Goal: Information Seeking & Learning: Understand process/instructions

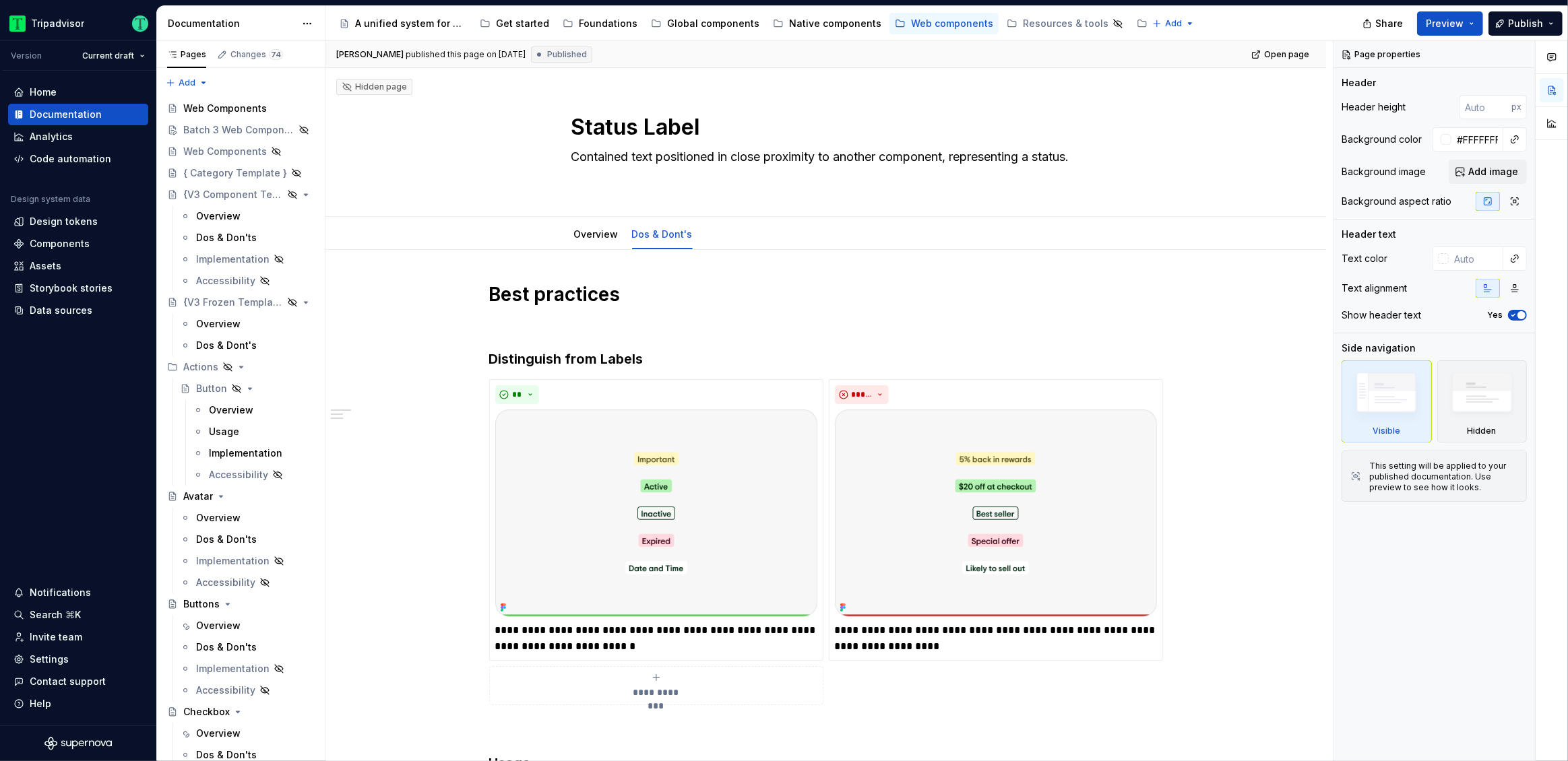
type textarea "*"
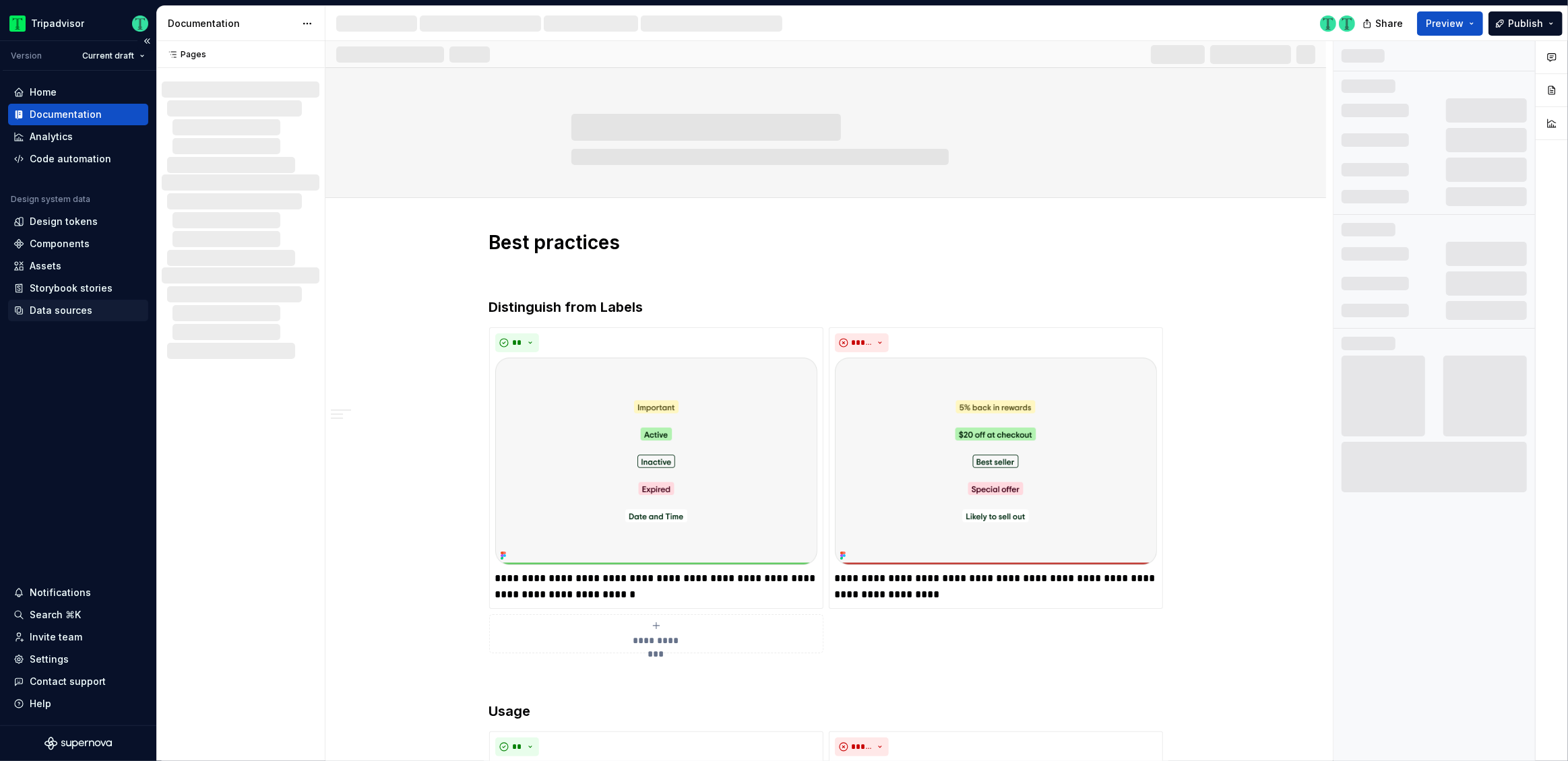
click at [59, 315] on div "Data sources" at bounding box center [61, 310] width 63 height 14
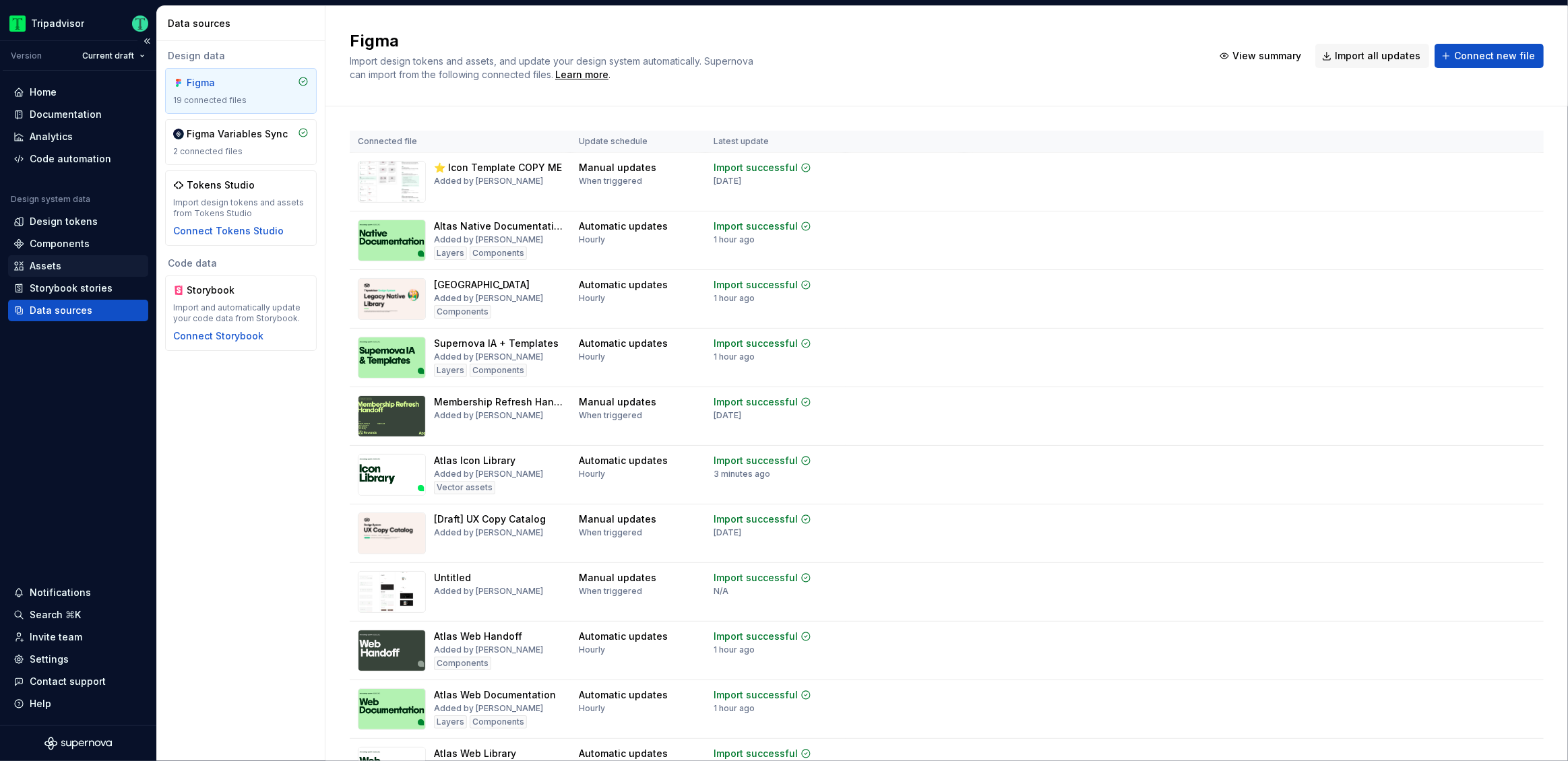
click at [60, 269] on div "Assets" at bounding box center [45, 266] width 31 height 14
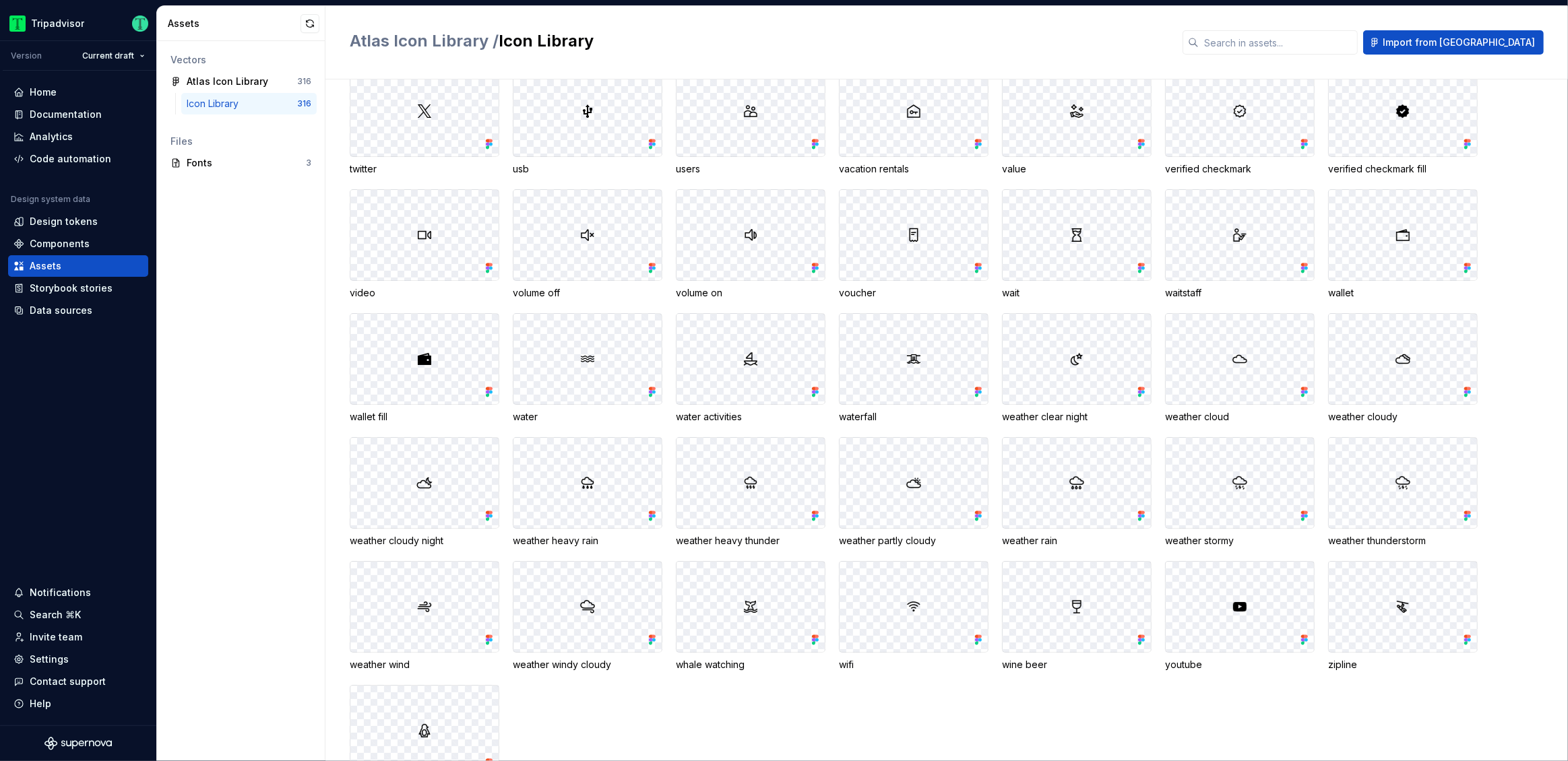
scroll to position [5089, 0]
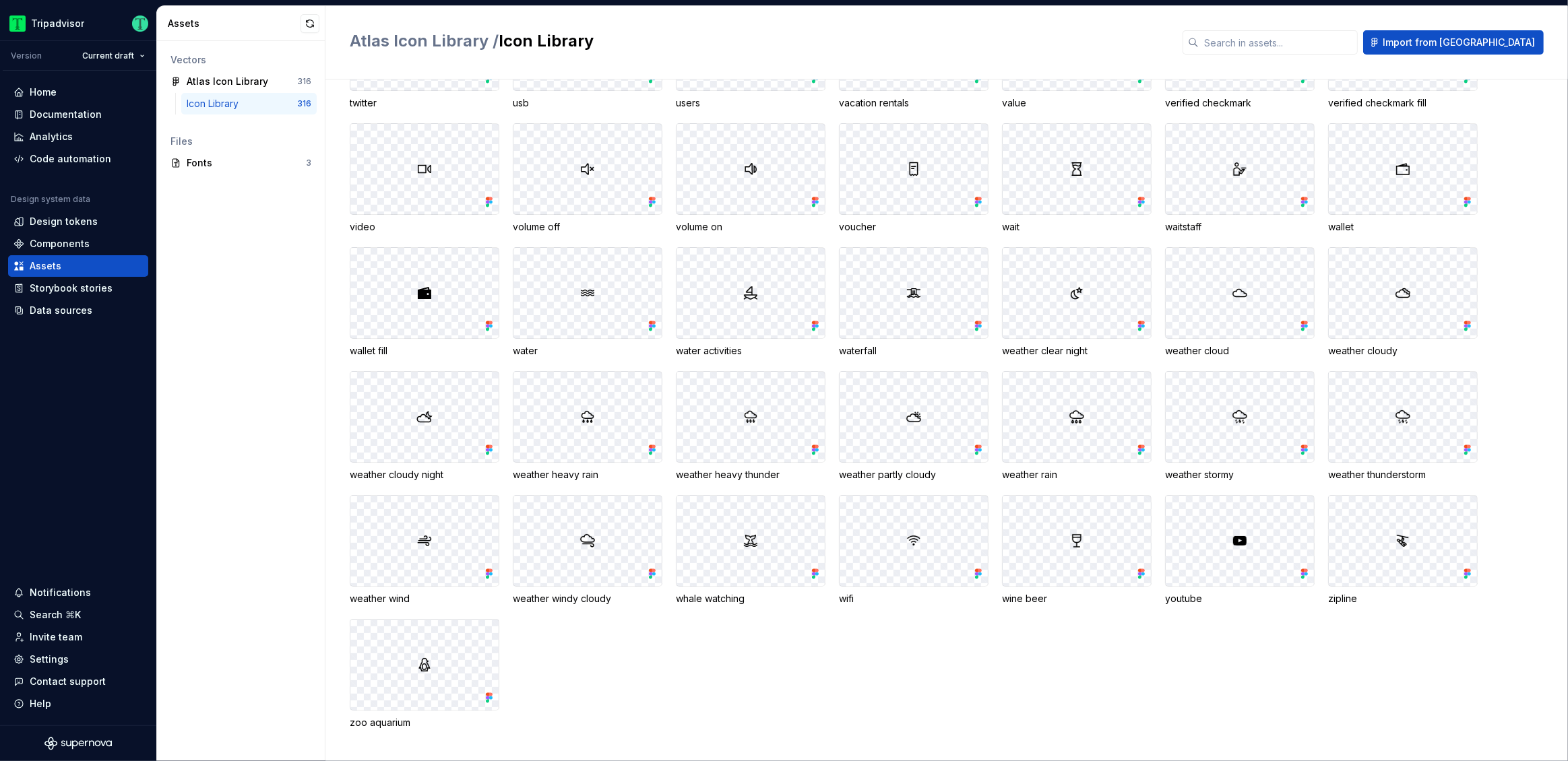
click at [489, 695] on icon at bounding box center [491, 695] width 3 height 3
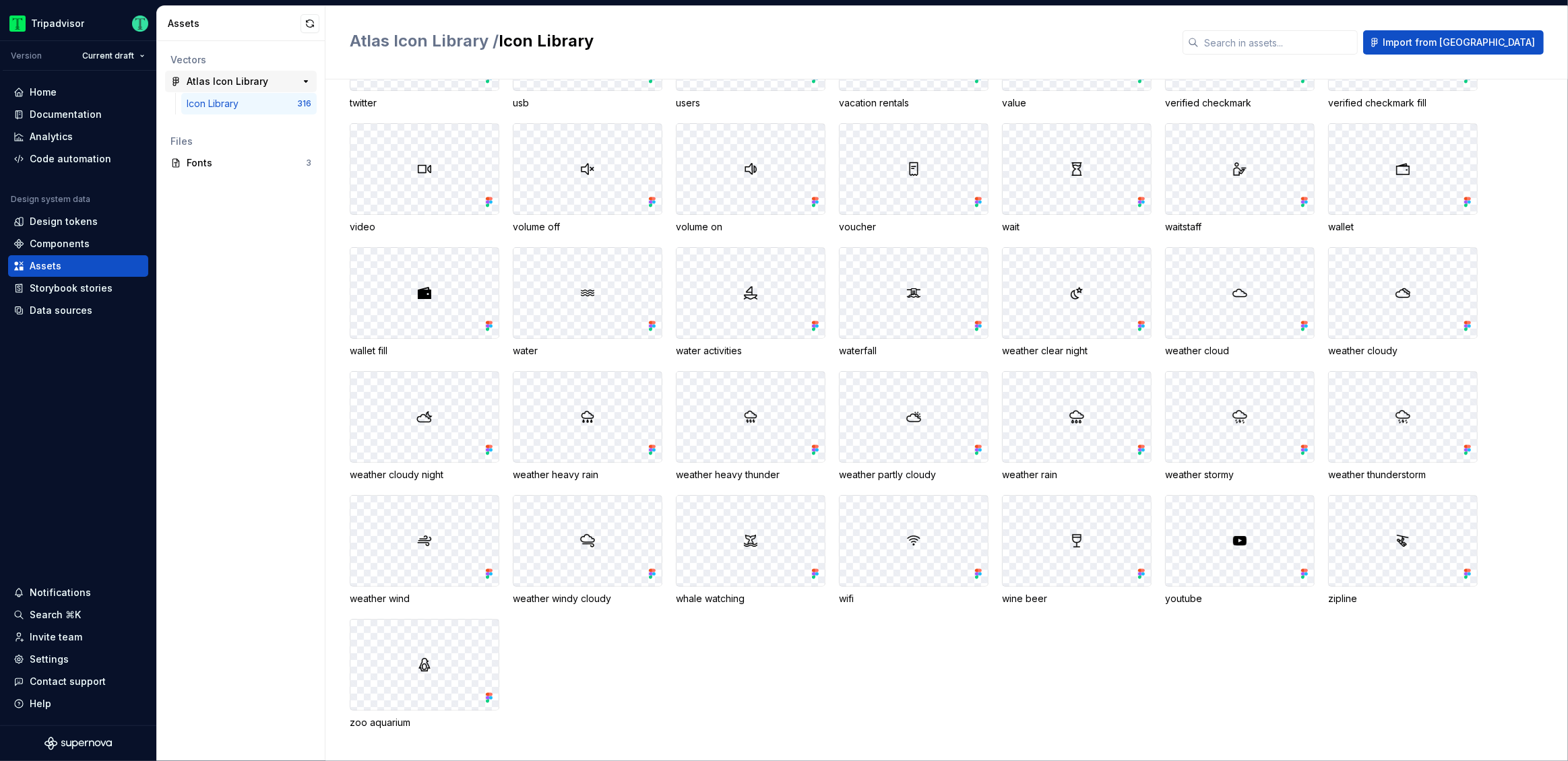
click at [218, 77] on div "Atlas Icon Library" at bounding box center [227, 82] width 82 height 14
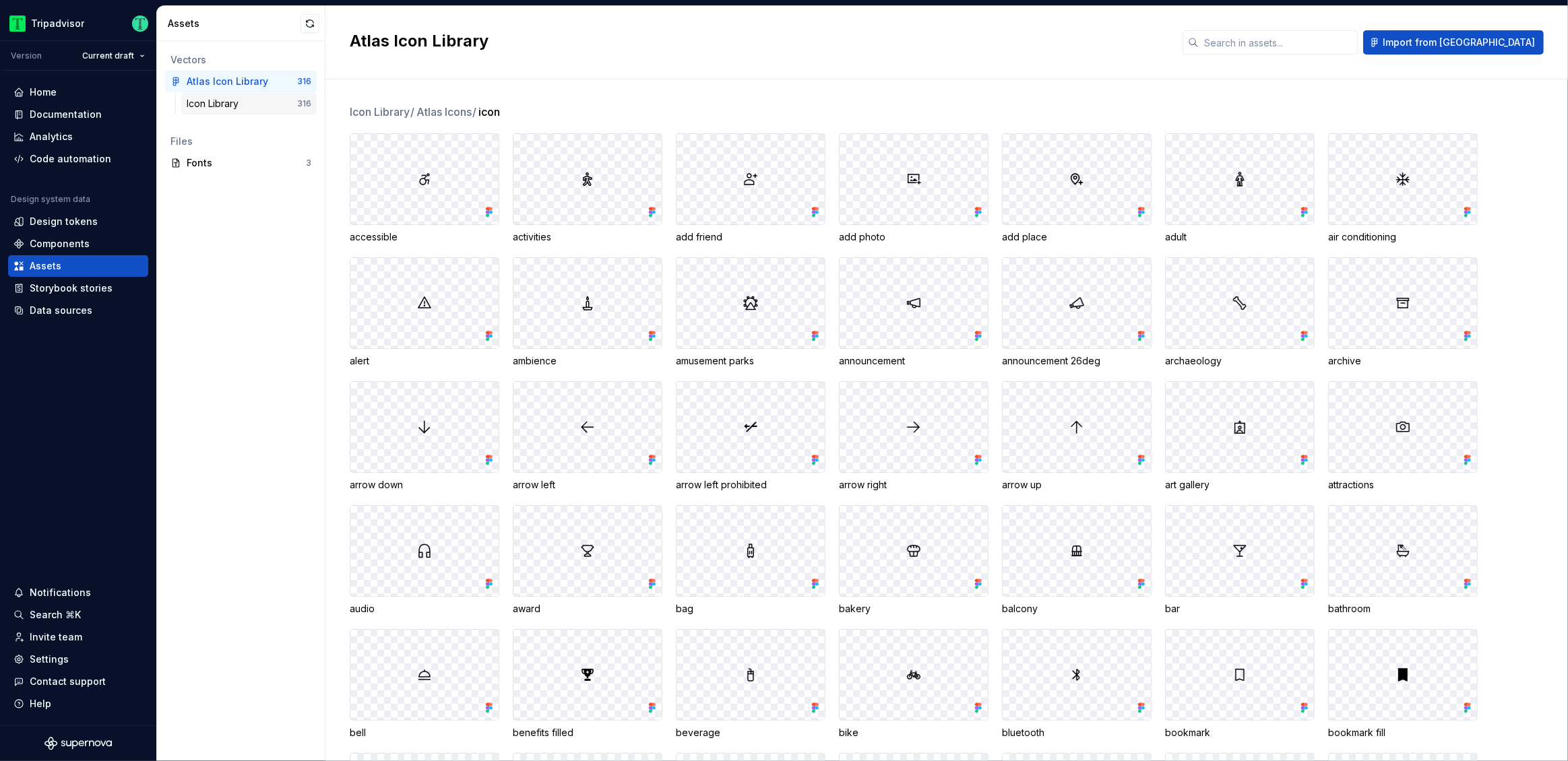
click at [253, 99] on div "Icon Library" at bounding box center [242, 104] width 111 height 14
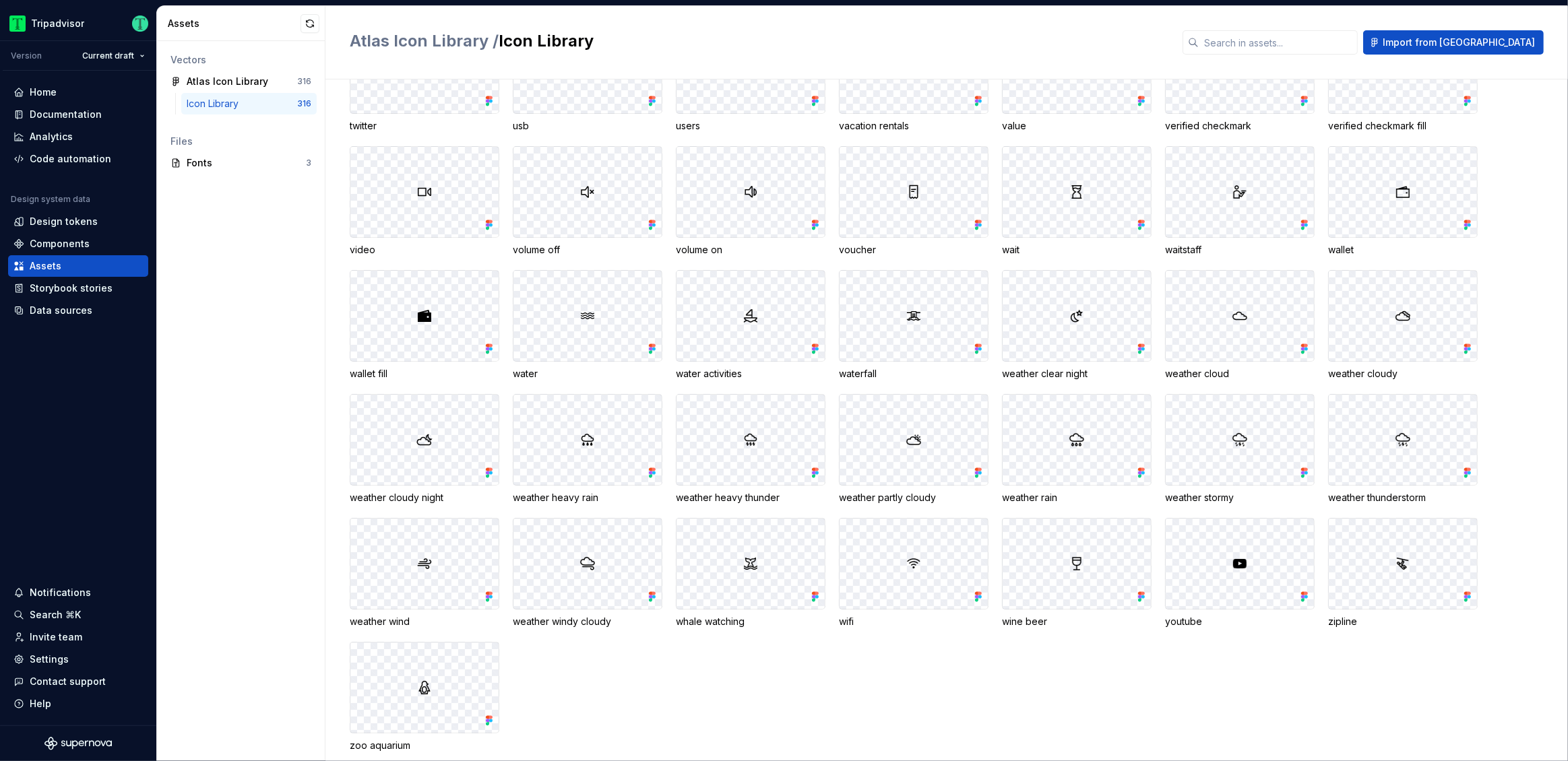
scroll to position [5066, 0]
click at [72, 106] on div "Documentation" at bounding box center [78, 115] width 140 height 21
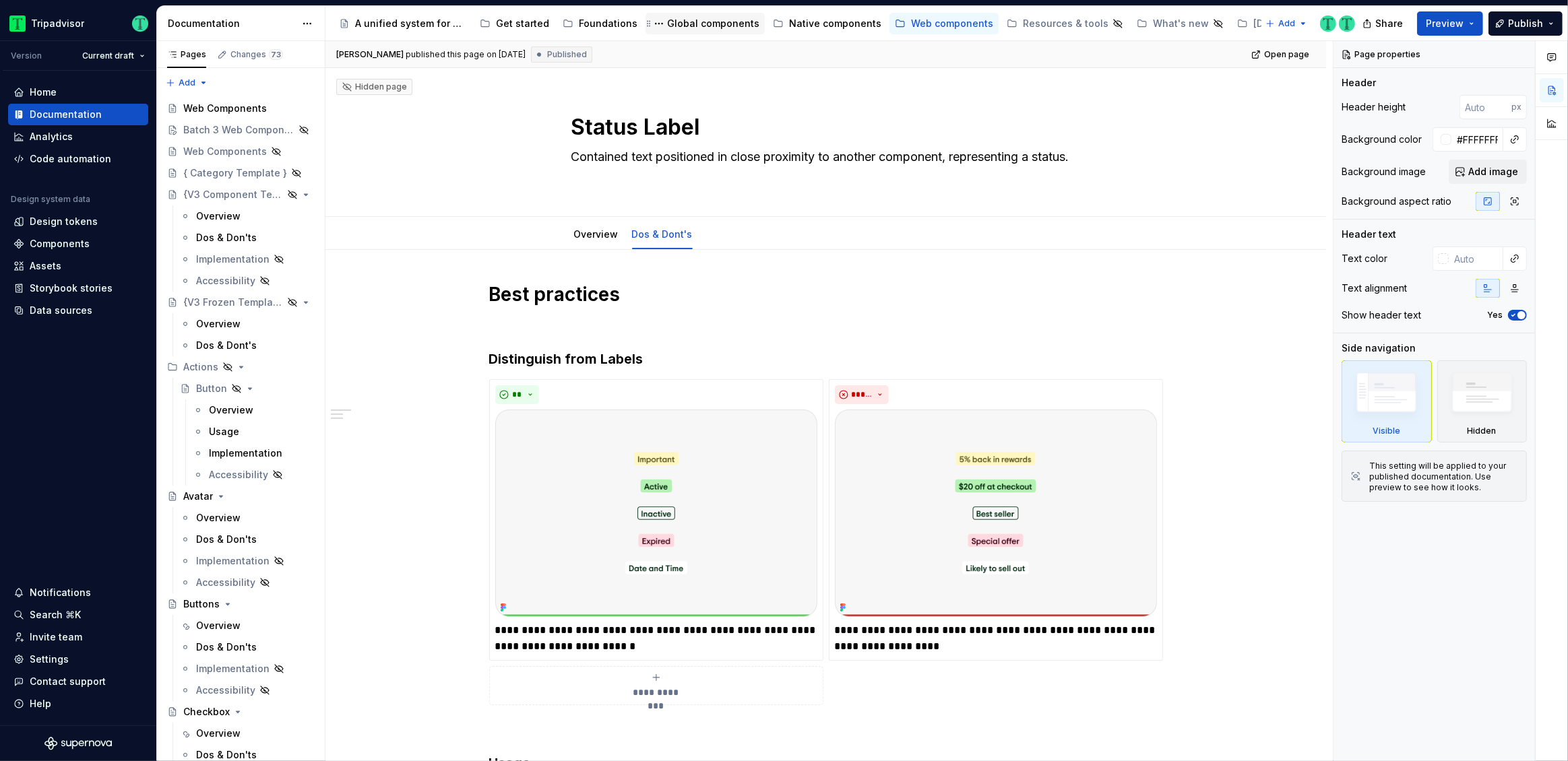
click at [701, 20] on div "Global components" at bounding box center [713, 24] width 93 height 14
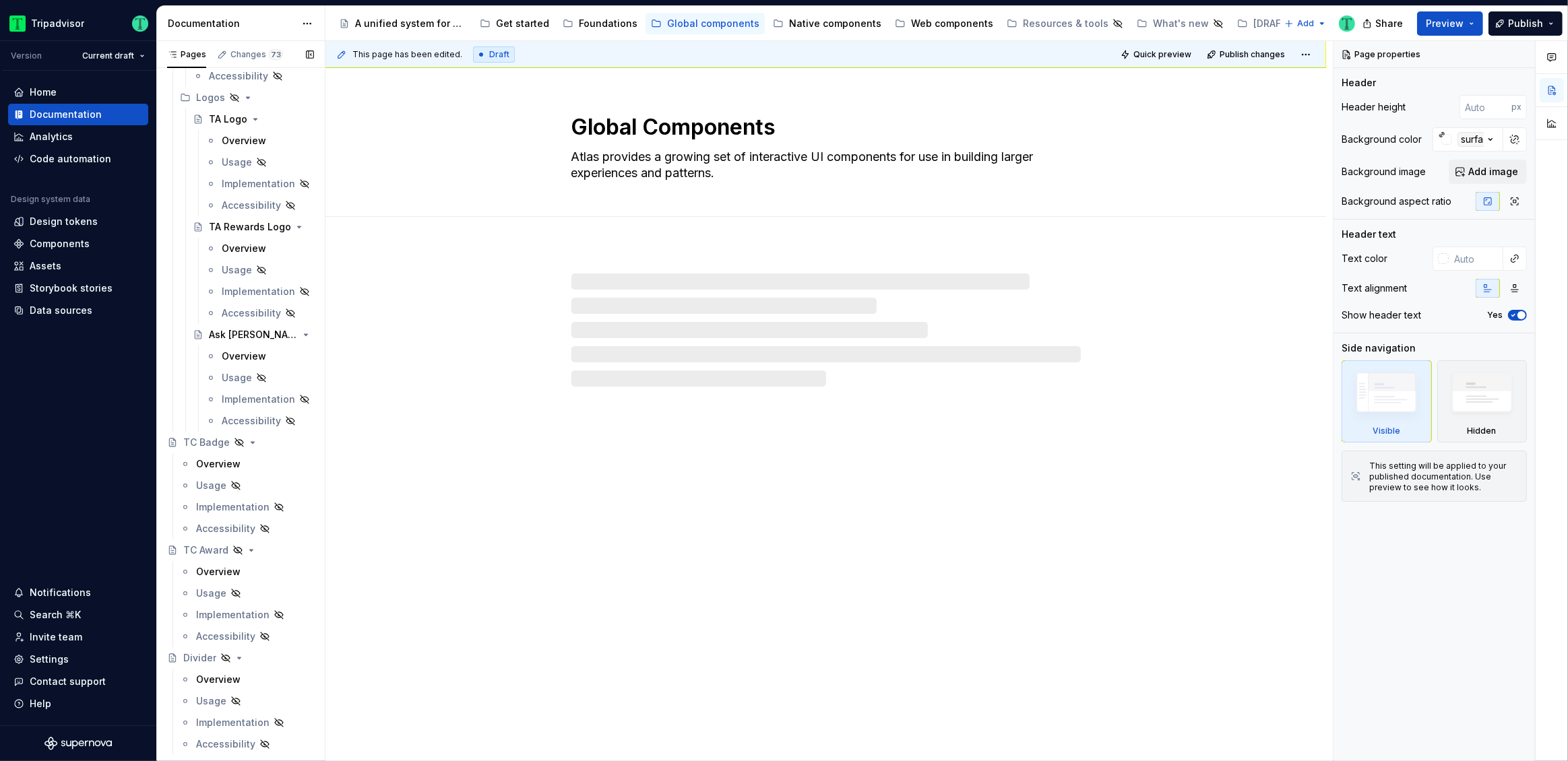
scroll to position [518, 0]
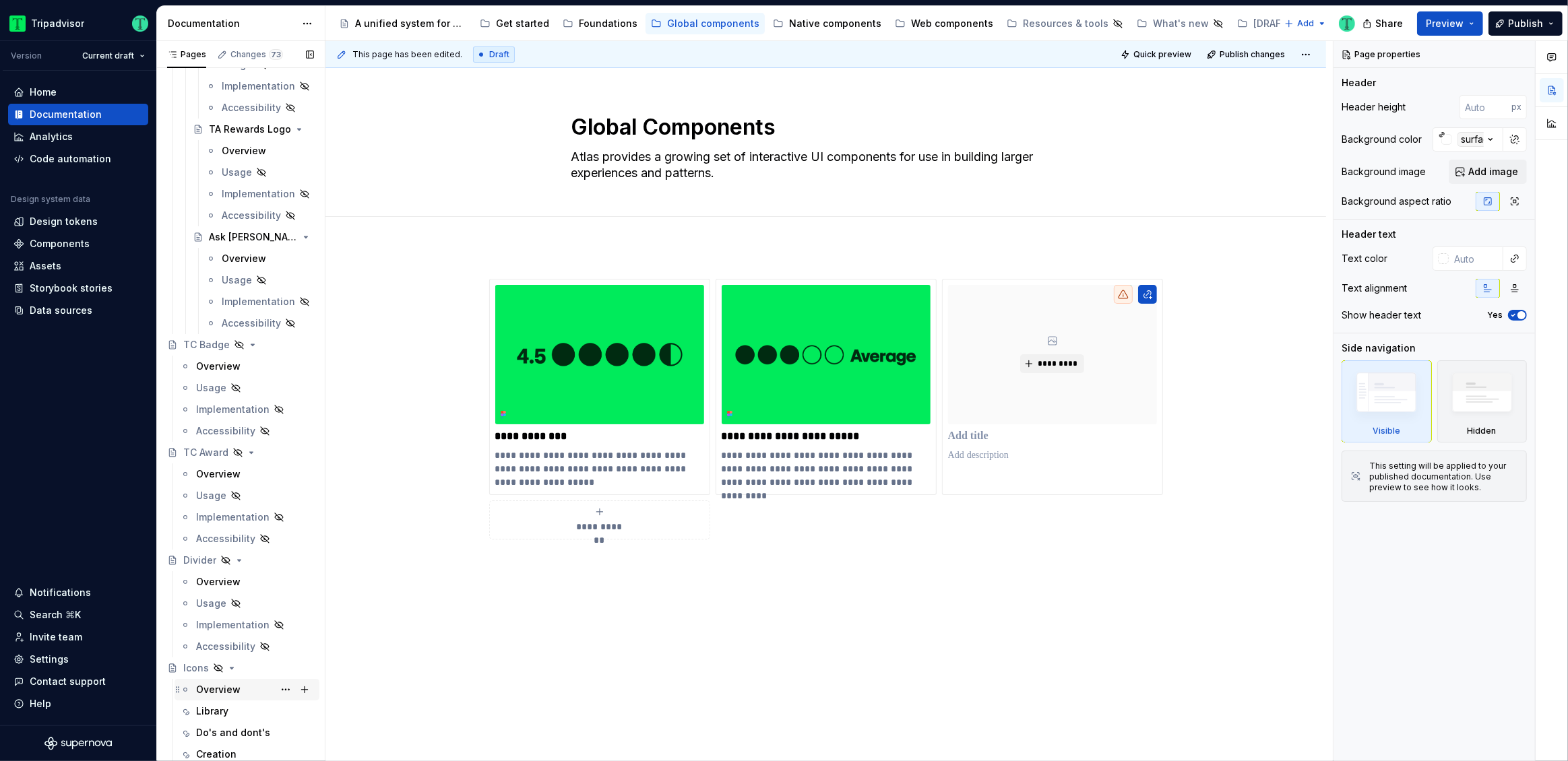
click at [208, 683] on div "Overview" at bounding box center [218, 690] width 44 height 14
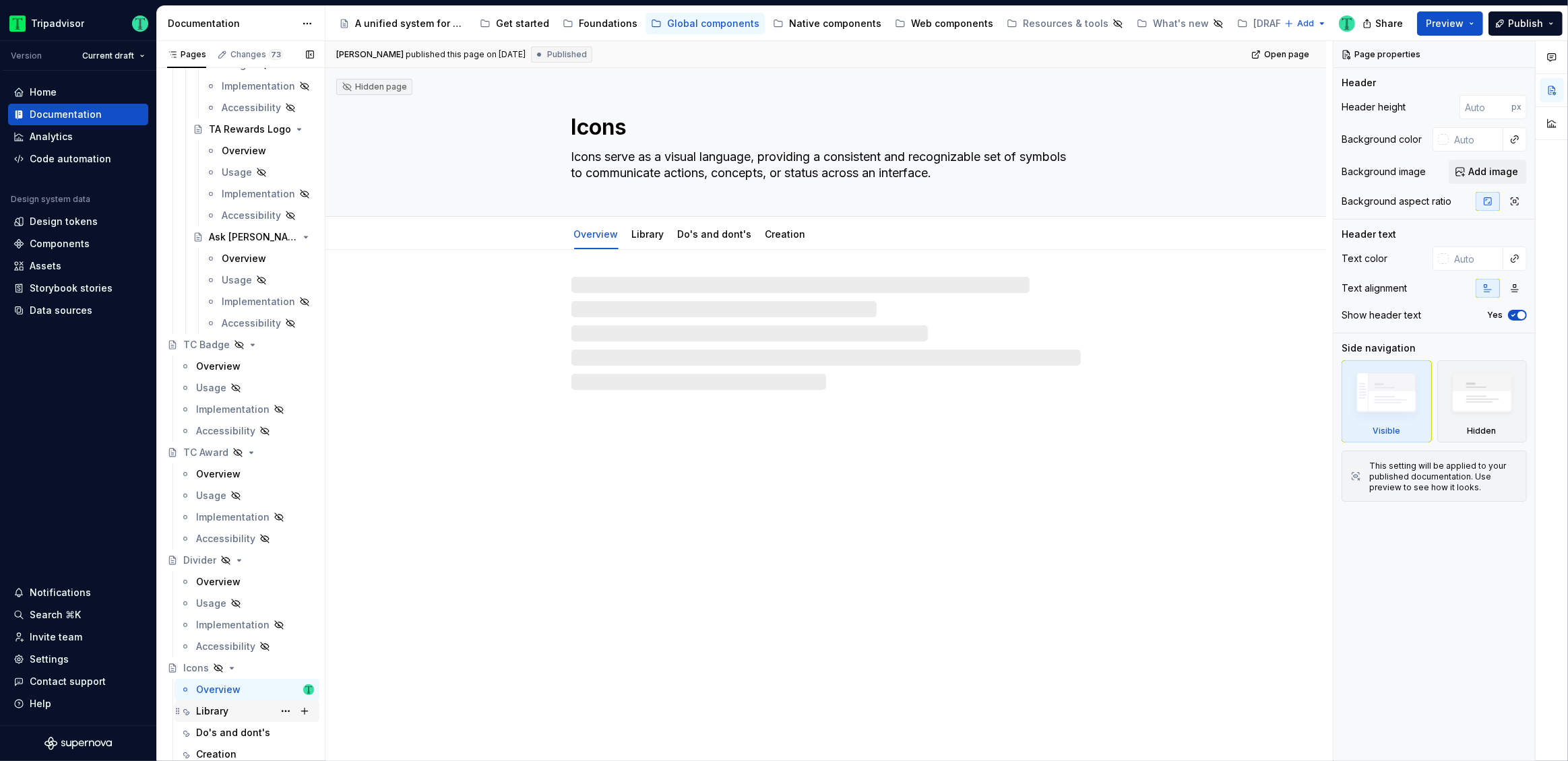
click at [227, 714] on div "Library" at bounding box center [212, 711] width 32 height 14
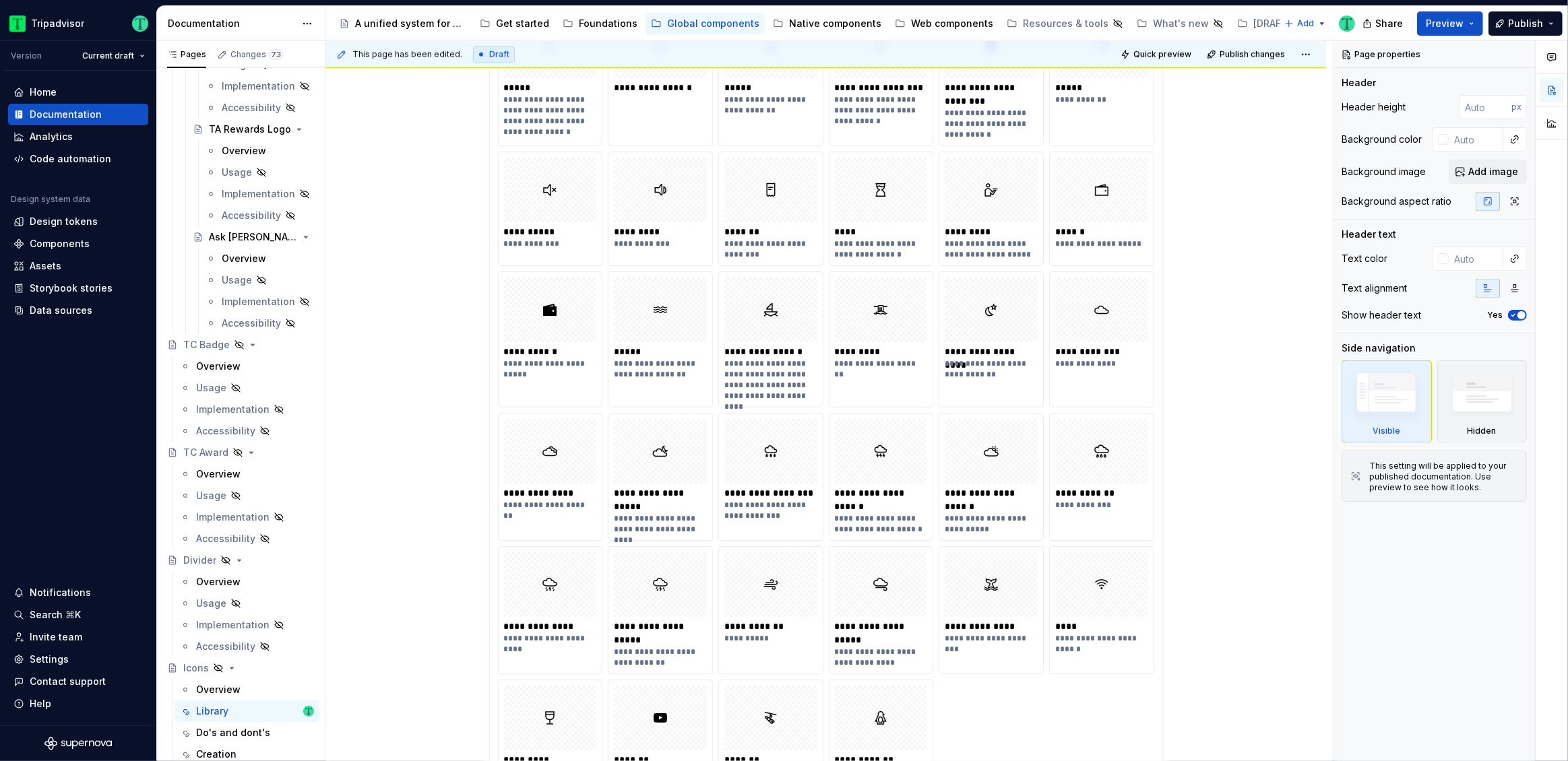
scroll to position [7630, 0]
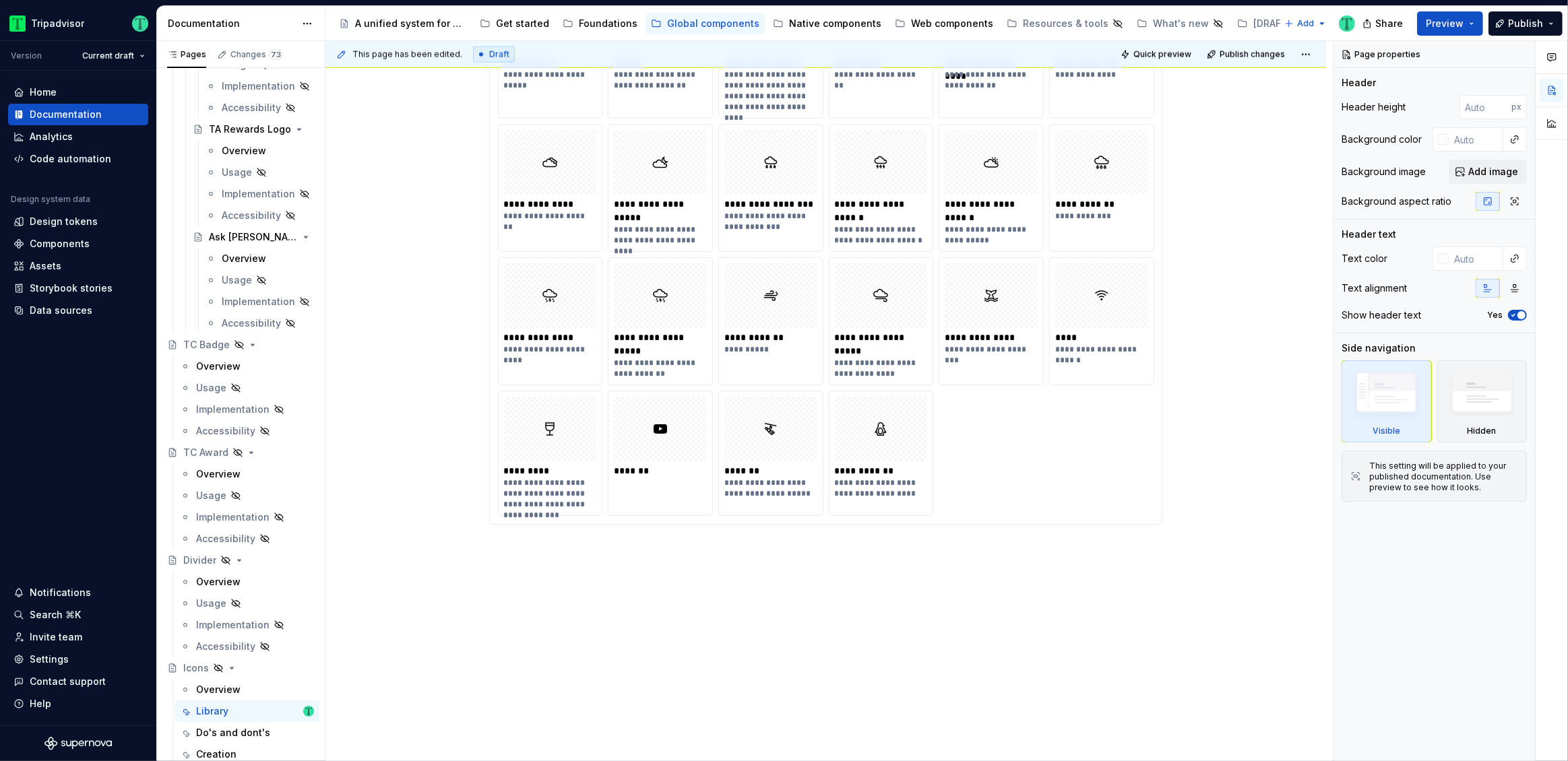
click at [856, 478] on div "**********" at bounding box center [881, 488] width 93 height 21
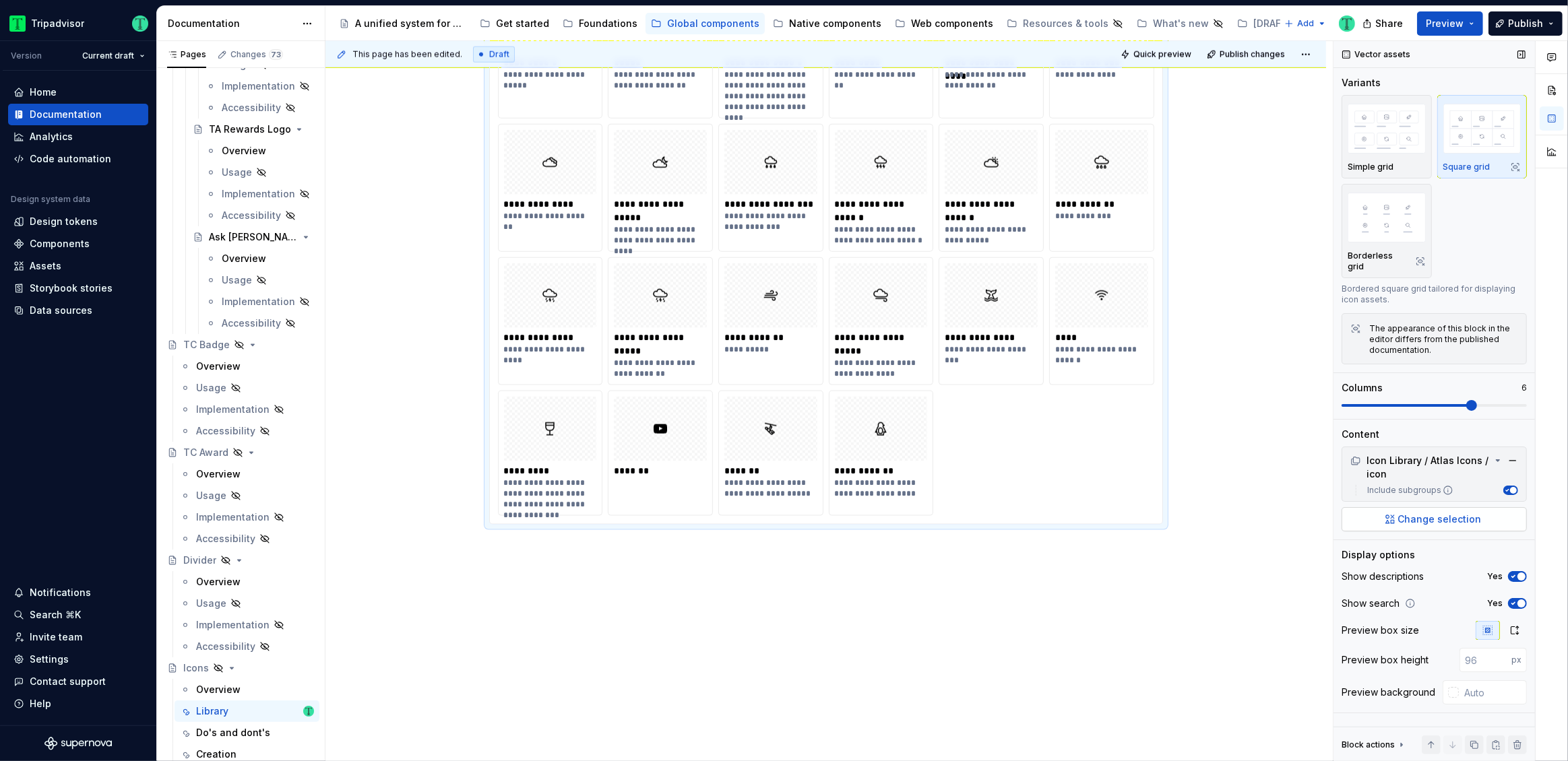
click at [1453, 513] on span "Change selection" at bounding box center [1440, 520] width 83 height 14
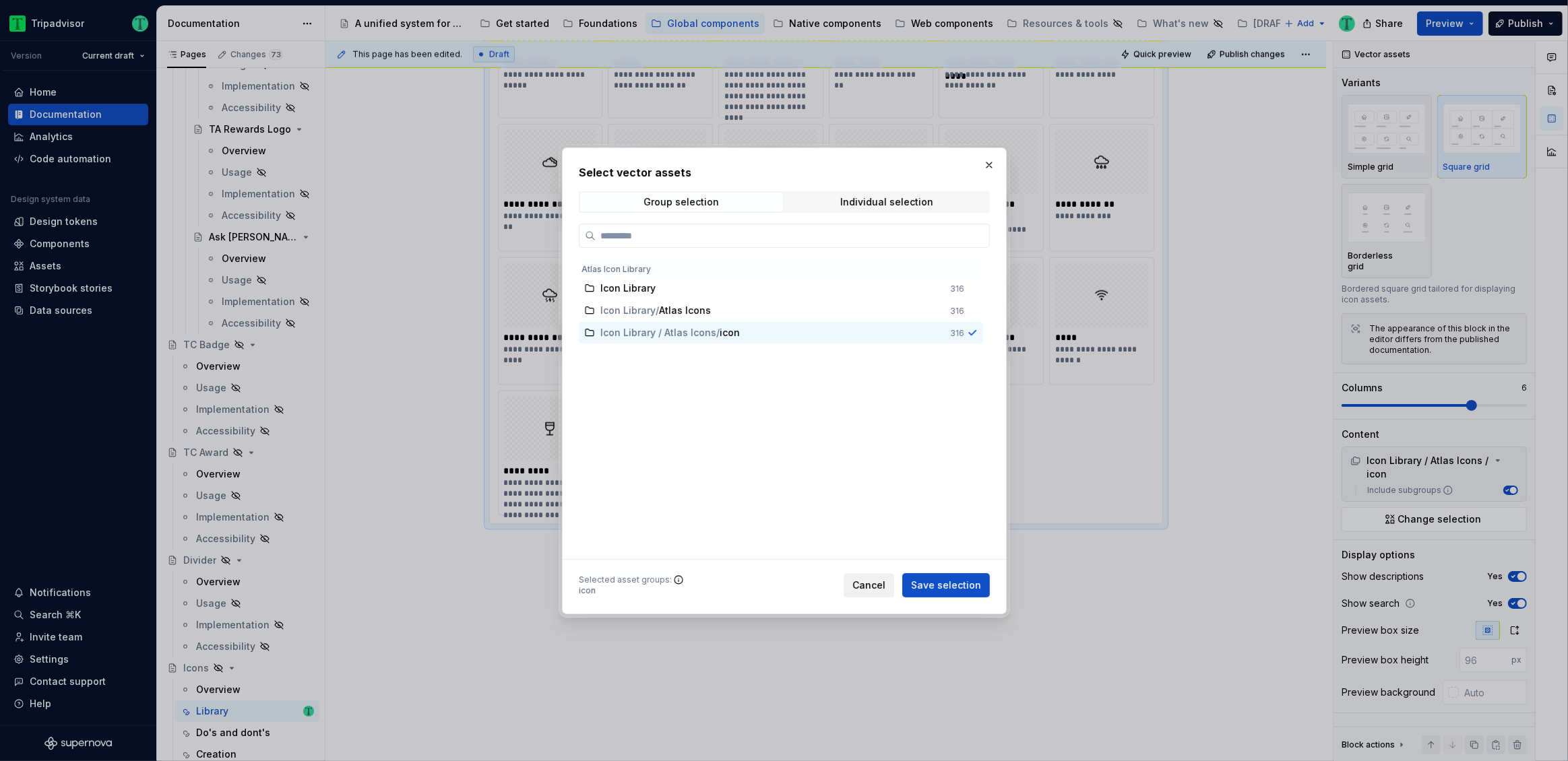
click at [868, 581] on span "Cancel" at bounding box center [868, 585] width 33 height 14
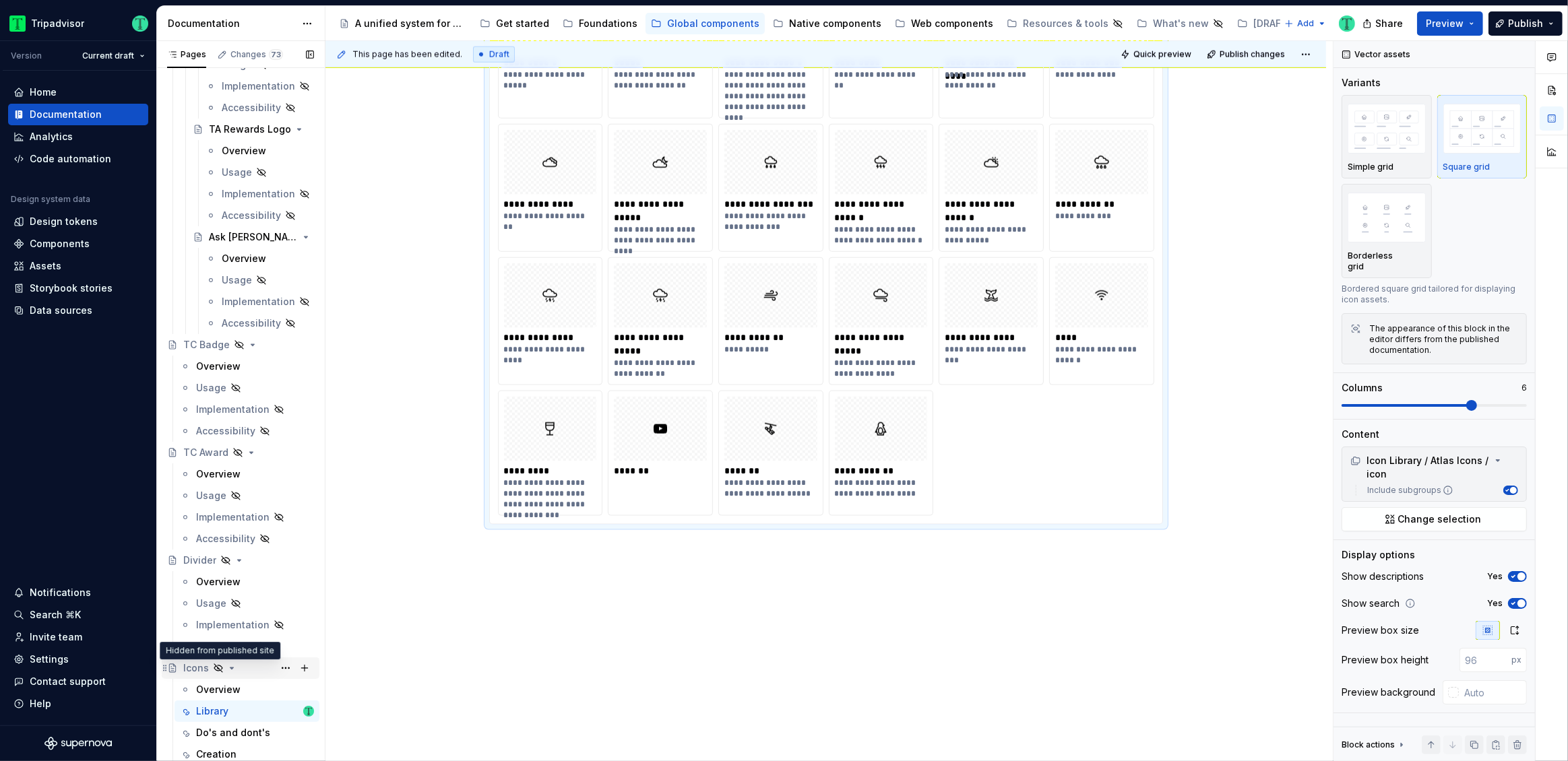
click at [219, 669] on icon "Page tree" at bounding box center [218, 668] width 8 height 8
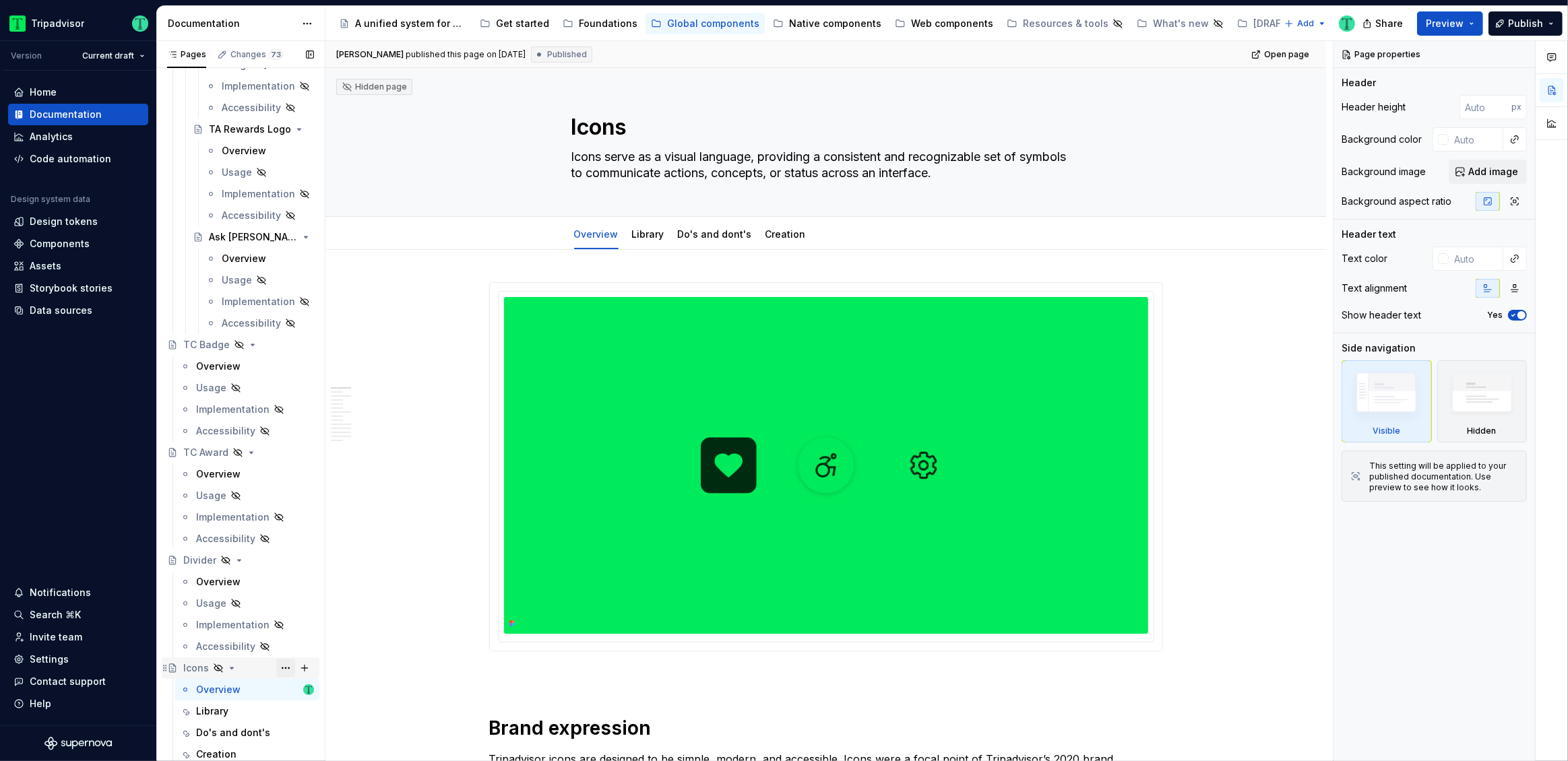
click at [276, 667] on button "Page tree" at bounding box center [285, 668] width 19 height 19
click at [323, 646] on div "Show page" at bounding box center [360, 642] width 132 height 14
click at [1477, 22] on button "Preview" at bounding box center [1450, 24] width 66 height 24
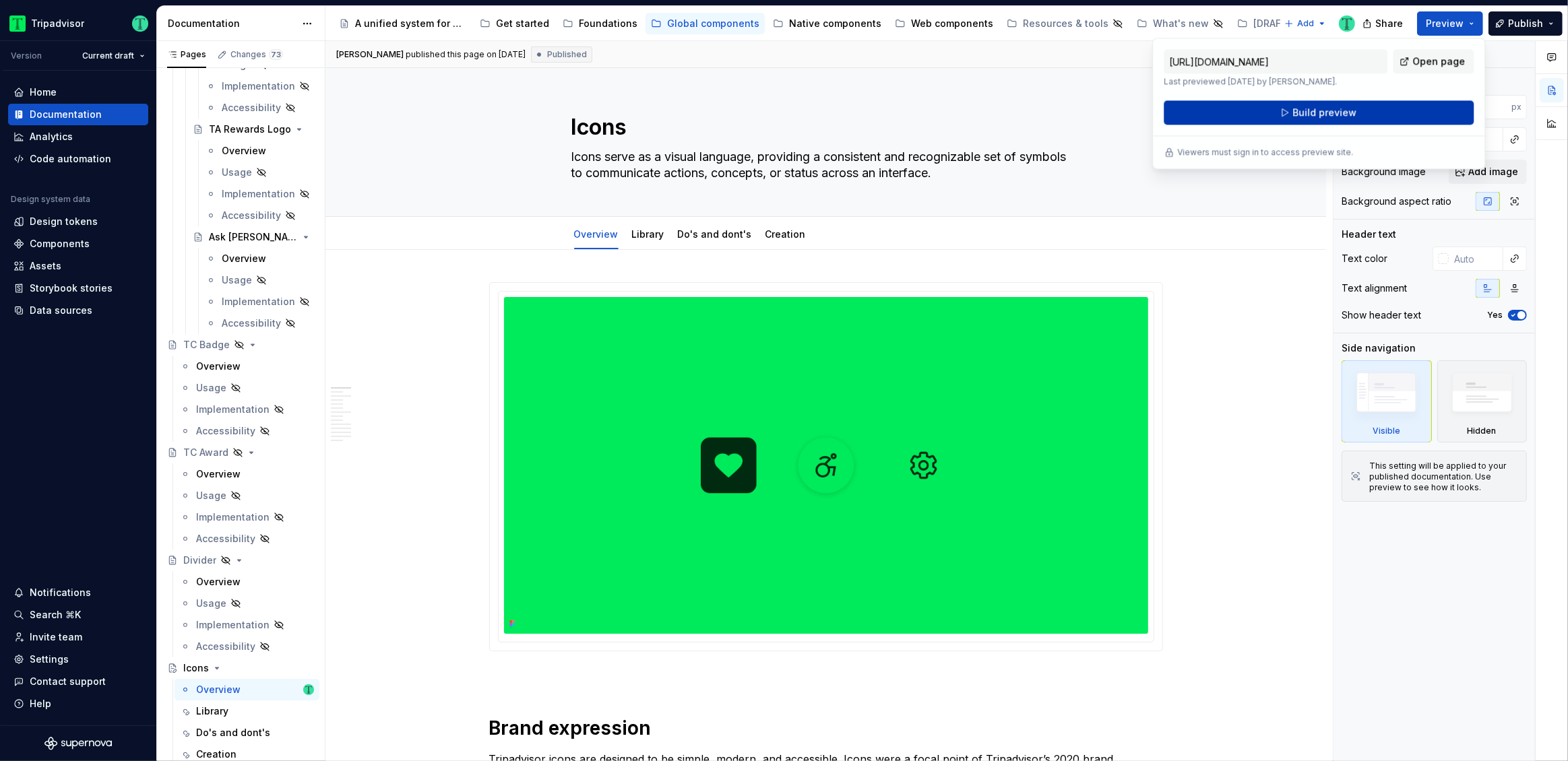
click at [1384, 109] on button "Build preview" at bounding box center [1318, 112] width 310 height 24
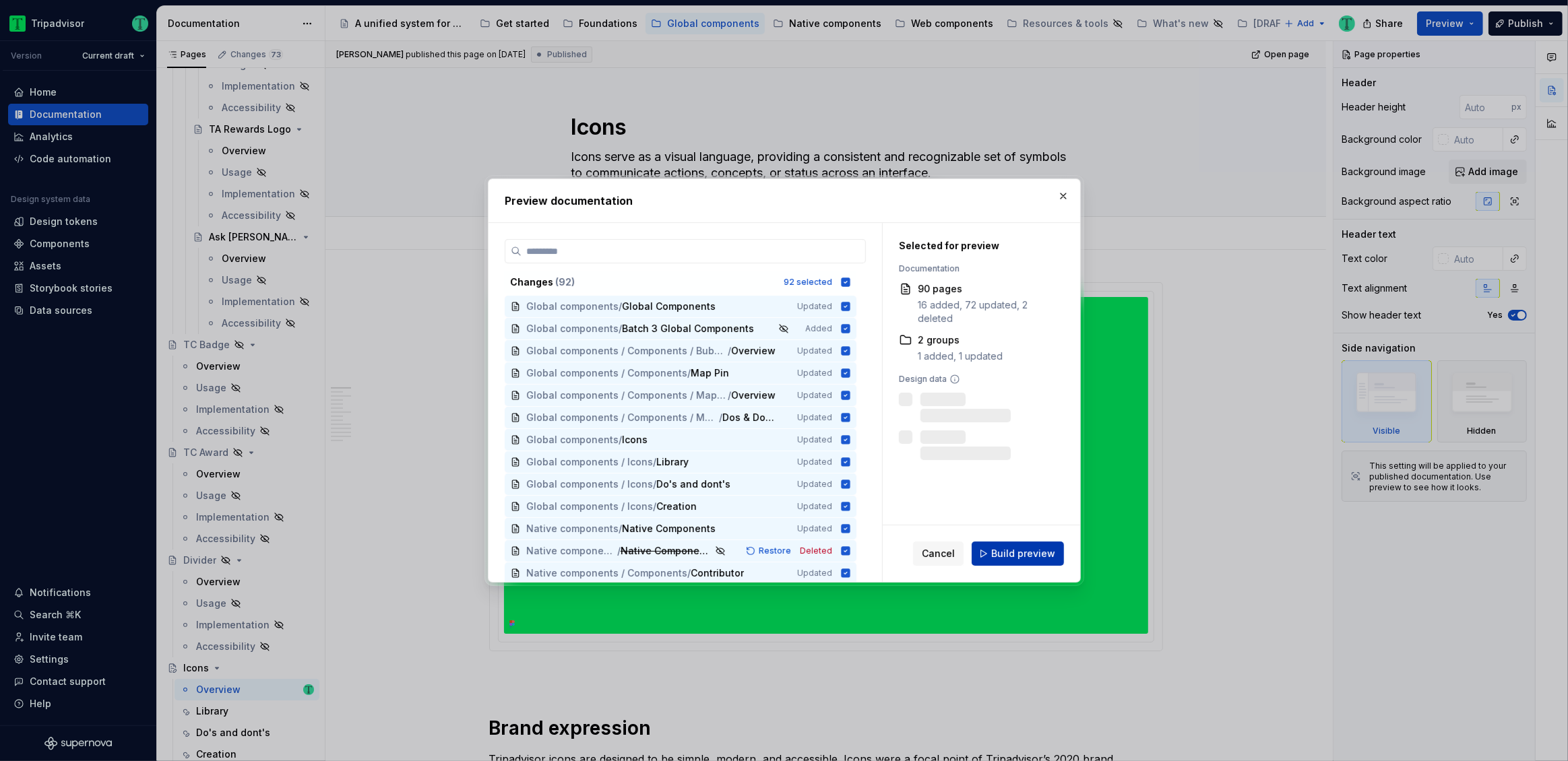
click at [1042, 549] on span "Build preview" at bounding box center [1023, 554] width 64 height 14
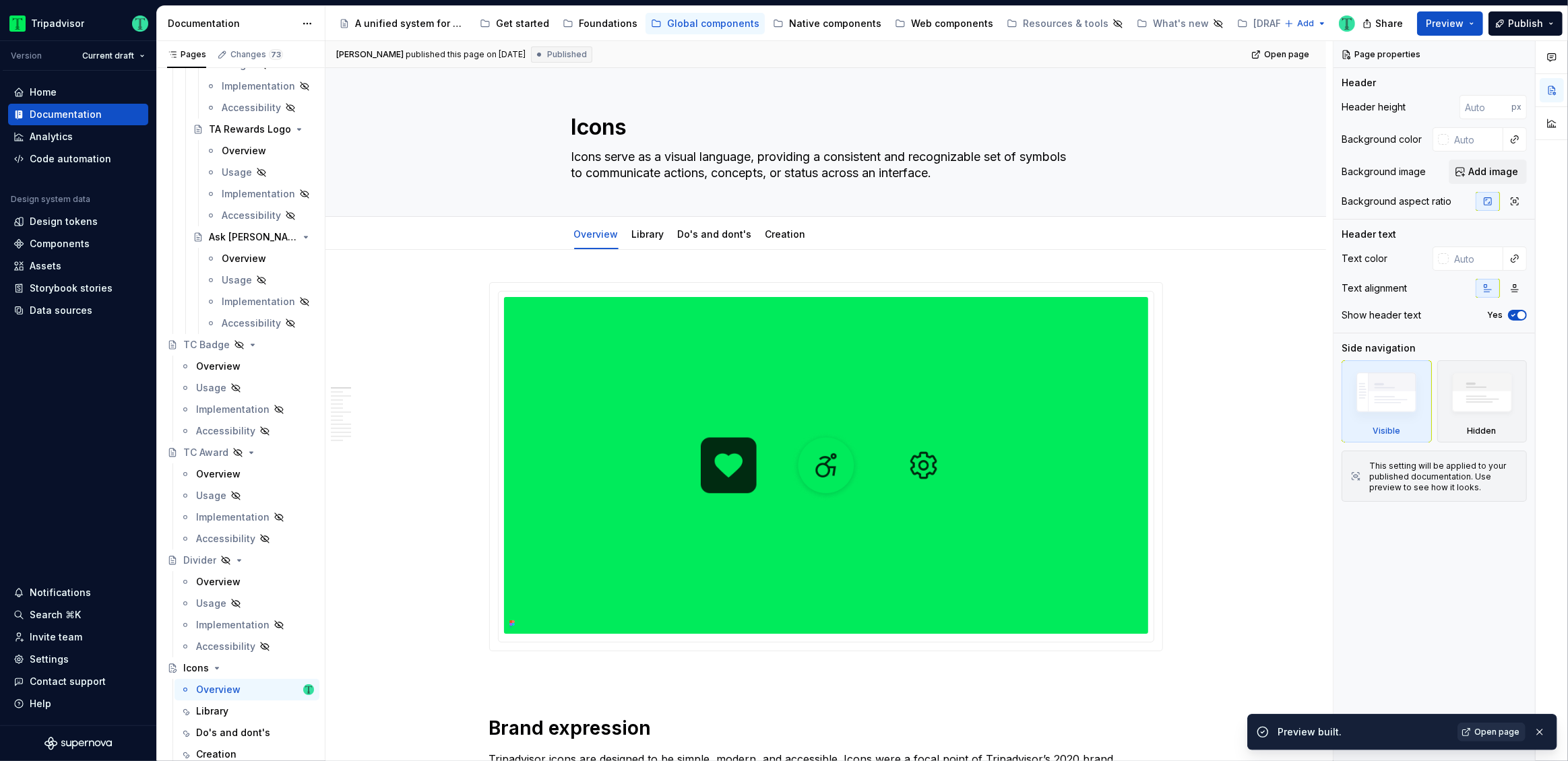
click at [1488, 738] on link "Open page" at bounding box center [1491, 732] width 68 height 19
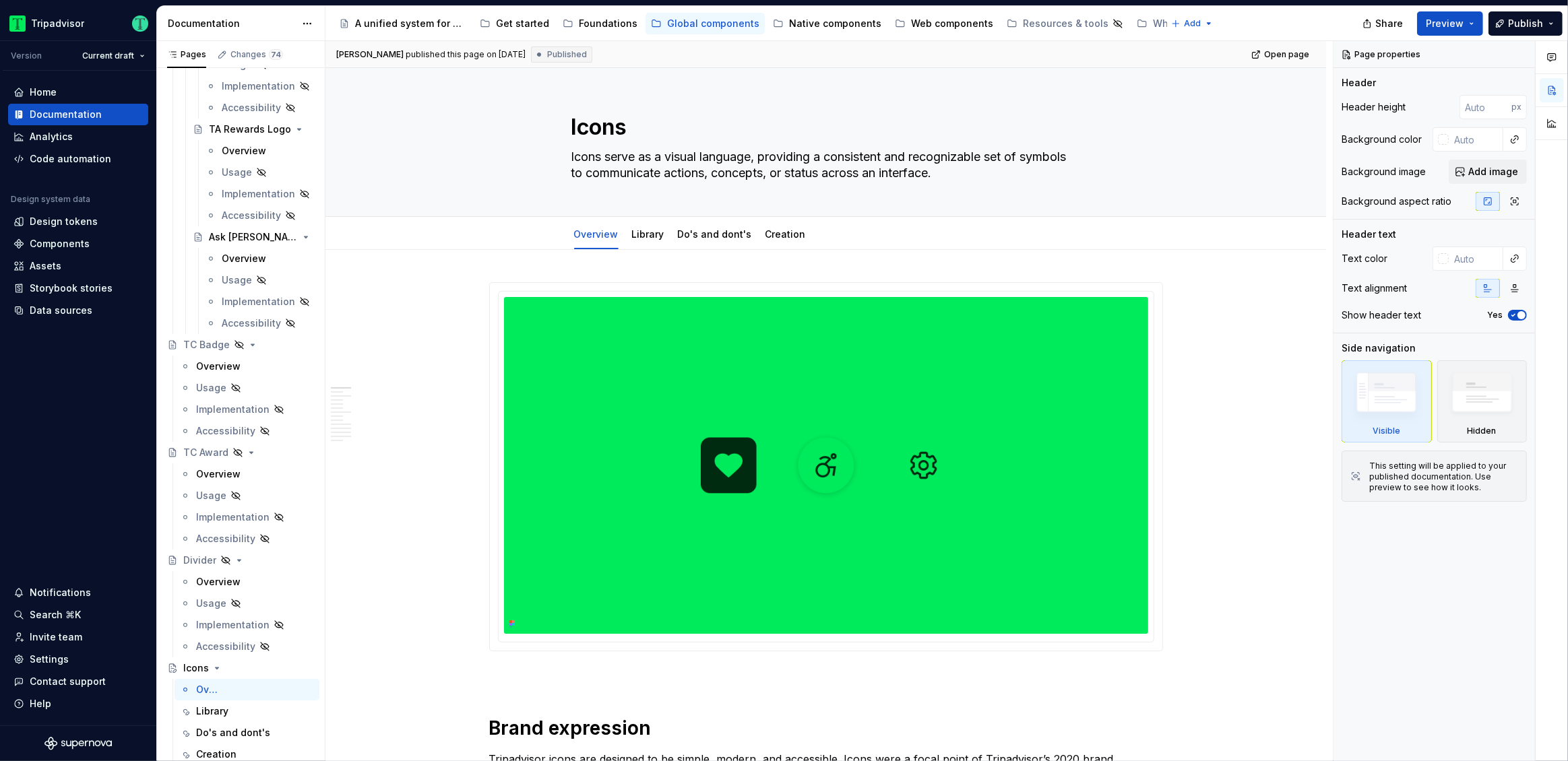
type textarea "*"
